Goal: Check status: Check status

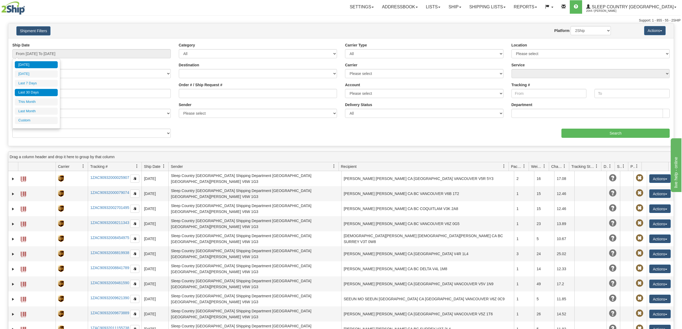
click at [27, 90] on li "Last 30 Days" at bounding box center [36, 92] width 43 height 7
type input "From [DATE] To [DATE]"
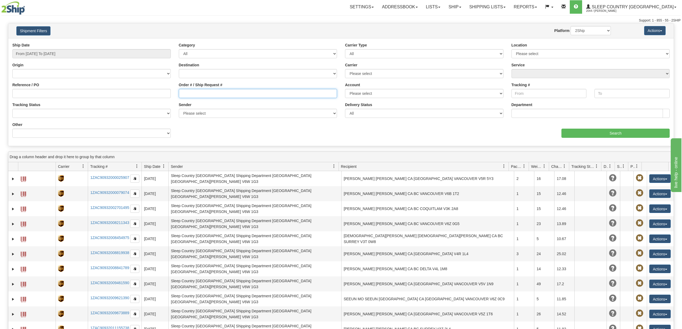
click at [186, 93] on input "Order # / Ship Request #" at bounding box center [258, 93] width 158 height 9
paste input "502I168236"
type input "502I168236"
click at [605, 132] on input "Search" at bounding box center [616, 133] width 108 height 9
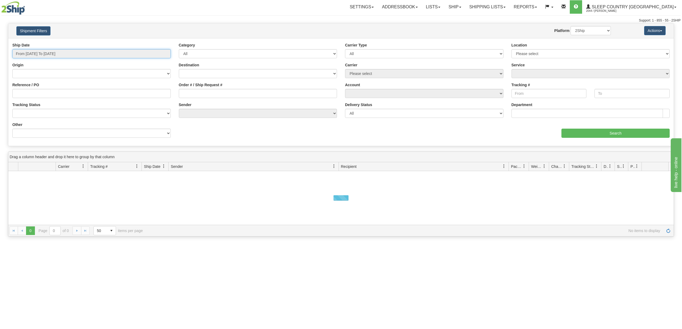
click at [37, 55] on input "From [DATE] To [DATE]" at bounding box center [91, 53] width 158 height 9
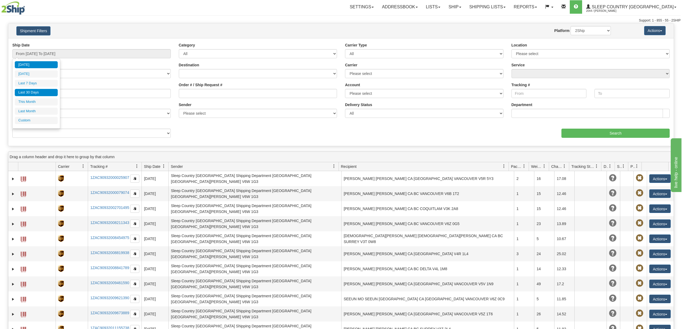
click at [23, 96] on li "Last 30 Days" at bounding box center [36, 92] width 43 height 7
type input "From [DATE] To [DATE]"
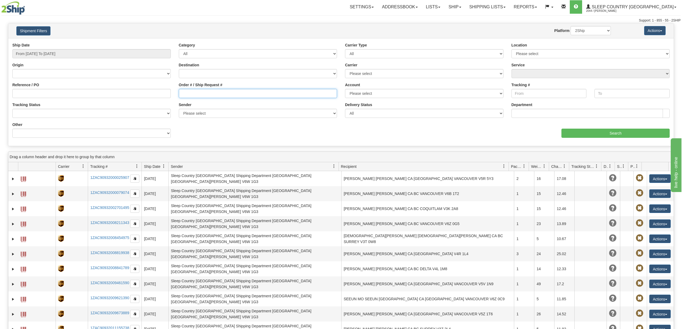
click at [185, 93] on input "Order # / Ship Request #" at bounding box center [258, 93] width 158 height 9
paste input "9000I159309"
type input "9000I159309"
click at [591, 131] on input "Search" at bounding box center [616, 133] width 108 height 9
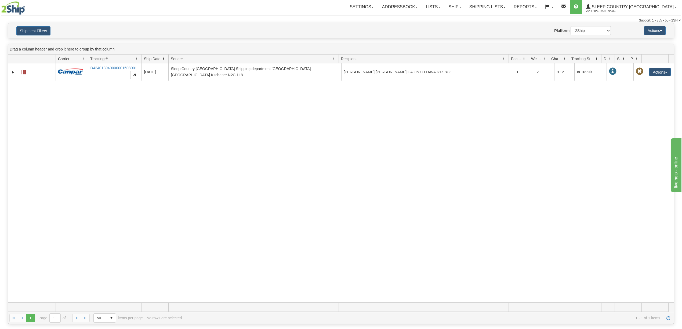
click at [293, 142] on div "31745988 2044 D424013940000001508001 [DATE] [DATE] 11:45:36 AM Sleep Country [G…" at bounding box center [341, 182] width 666 height 239
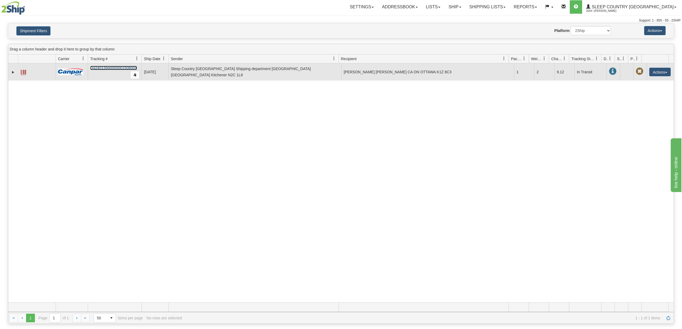
click at [113, 66] on link "D424013940000001508001" at bounding box center [113, 68] width 47 height 4
